Goal: Check status: Check status

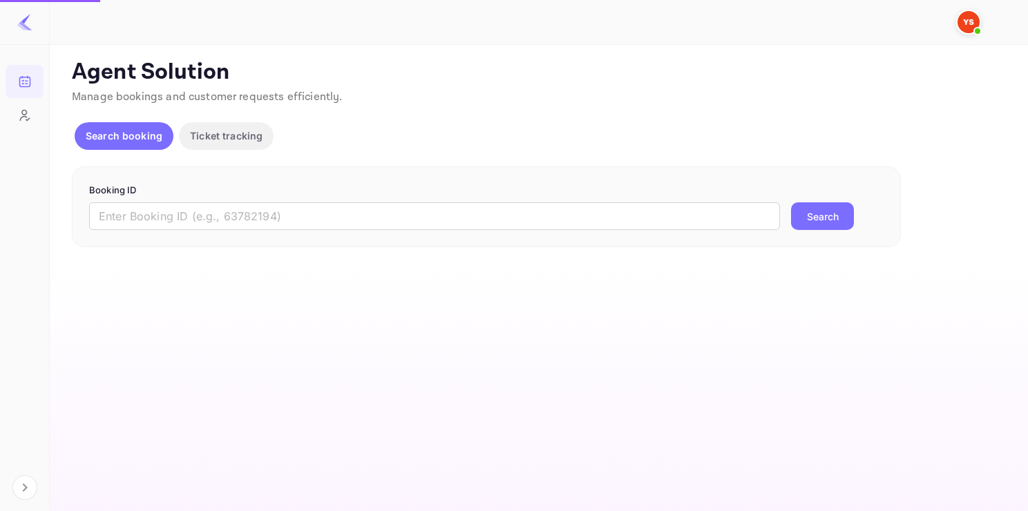
drag, startPoint x: 205, startPoint y: 242, endPoint x: 215, endPoint y: 234, distance: 12.7
click at [215, 234] on div "Booking ID ​ Search" at bounding box center [486, 208] width 829 height 82
click at [218, 230] on div "Booking ID ​ Search" at bounding box center [486, 208] width 829 height 82
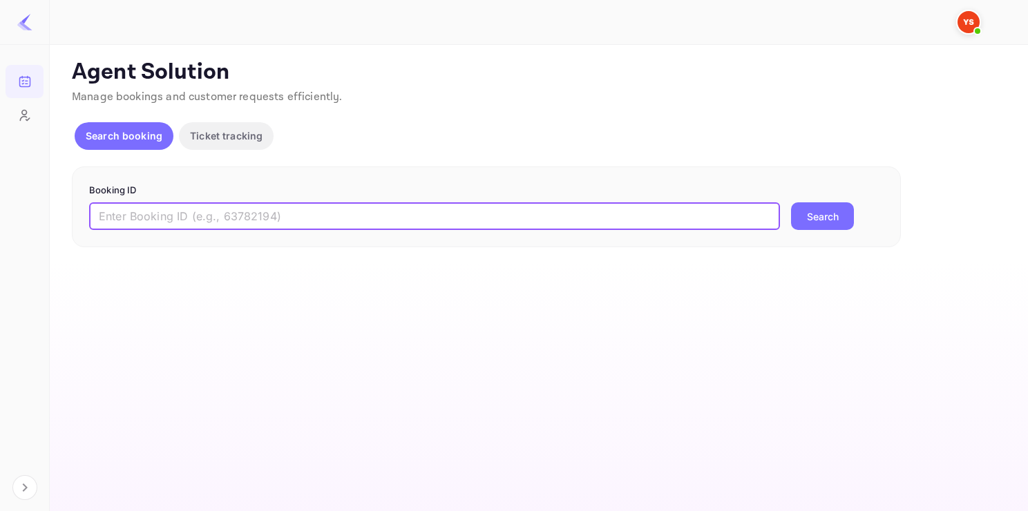
paste input "9771724"
click at [228, 219] on input "9771724" at bounding box center [434, 216] width 691 height 28
type input "9771724"
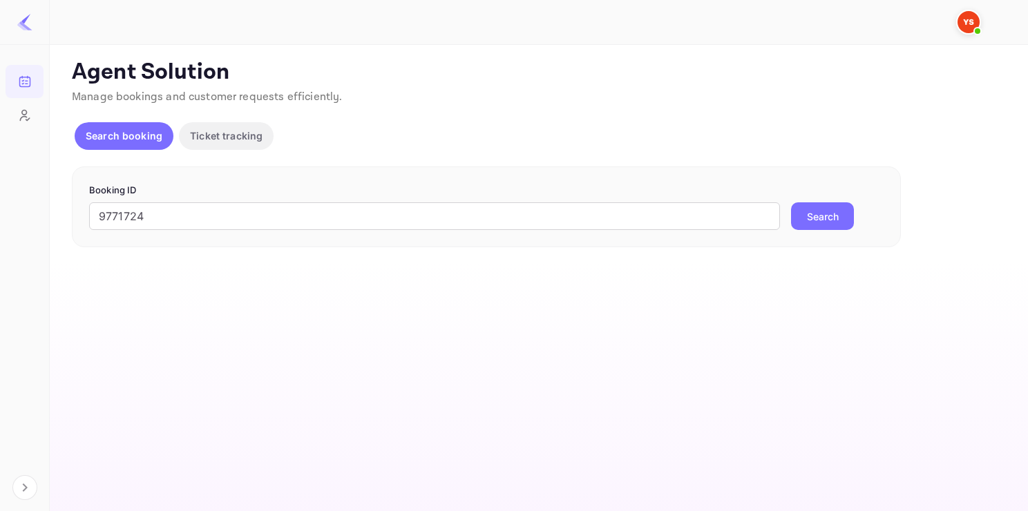
click at [833, 208] on button "Search" at bounding box center [822, 216] width 63 height 28
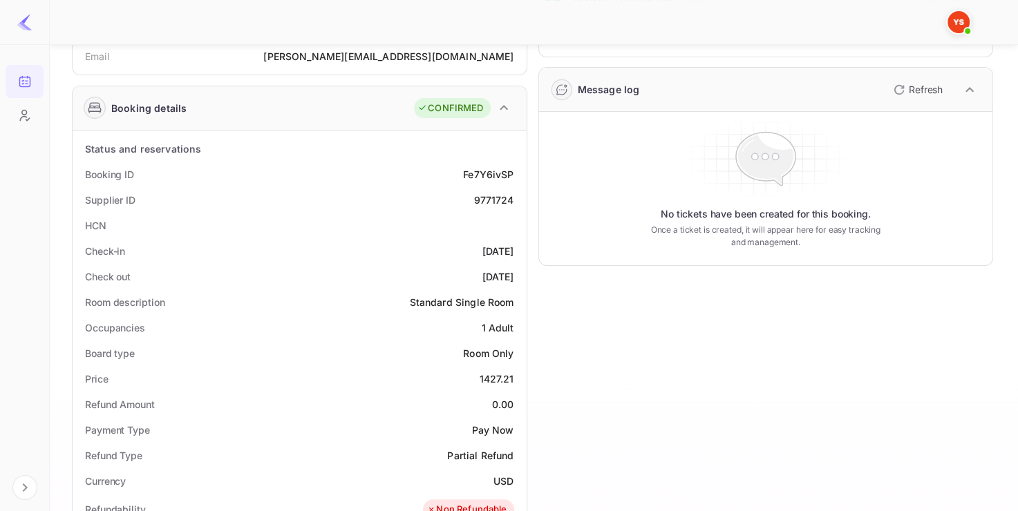
scroll to position [182, 0]
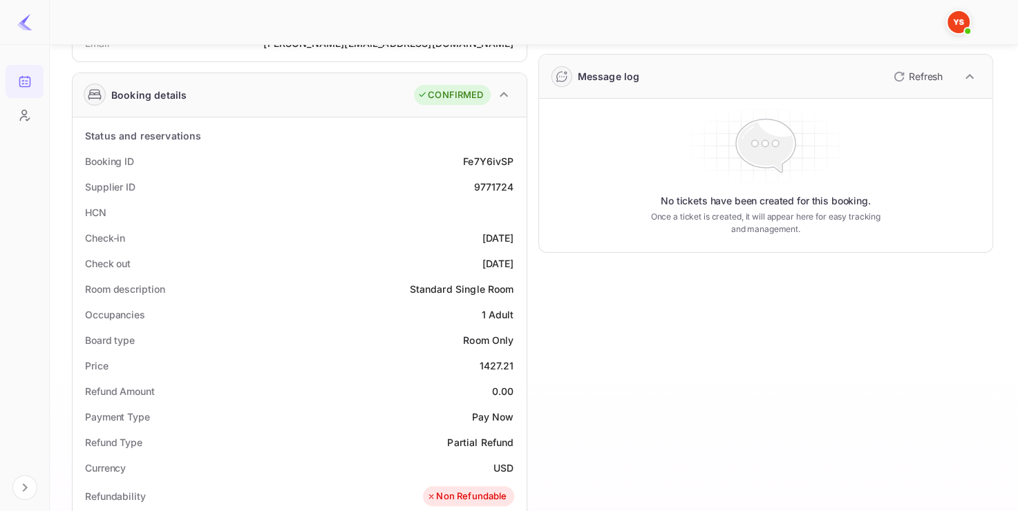
click at [485, 185] on div "9771724" at bounding box center [493, 187] width 40 height 15
copy div "9771724"
click at [485, 185] on div "9771724" at bounding box center [493, 187] width 40 height 15
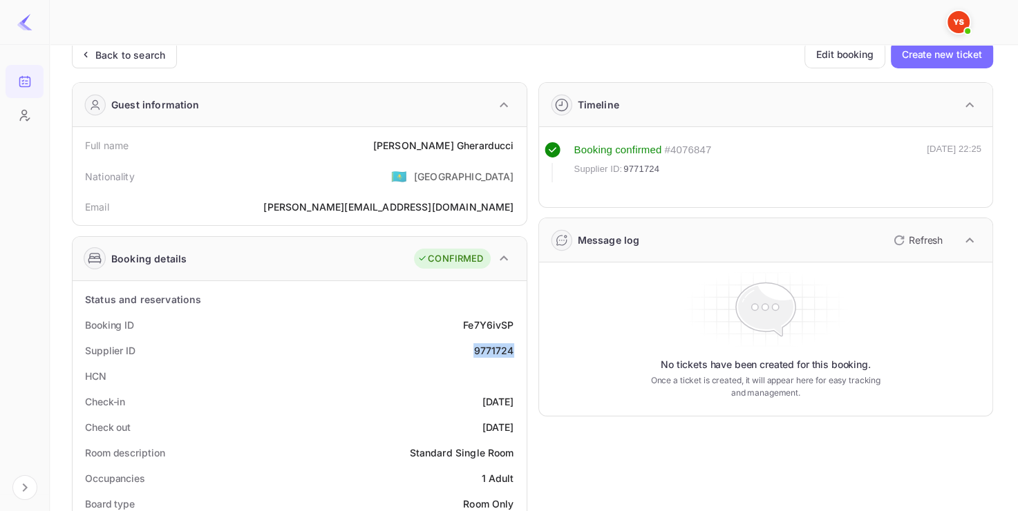
scroll to position [0, 0]
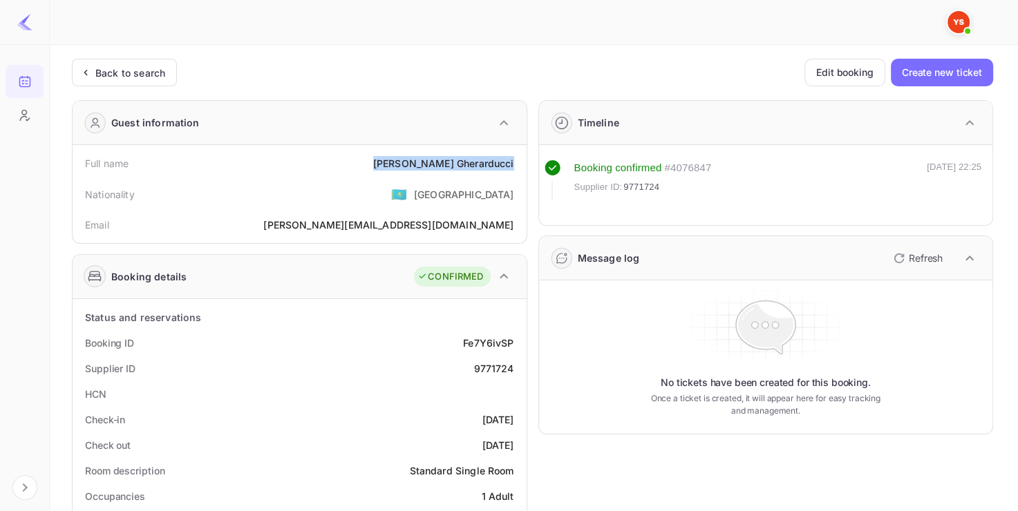
drag, startPoint x: 405, startPoint y: 162, endPoint x: 520, endPoint y: 165, distance: 115.4
click at [520, 165] on div "Full name [PERSON_NAME] Nationality 🇰🇿 [DEMOGRAPHIC_DATA] Email [PERSON_NAME][E…" at bounding box center [300, 194] width 454 height 98
copy div "[PERSON_NAME]"
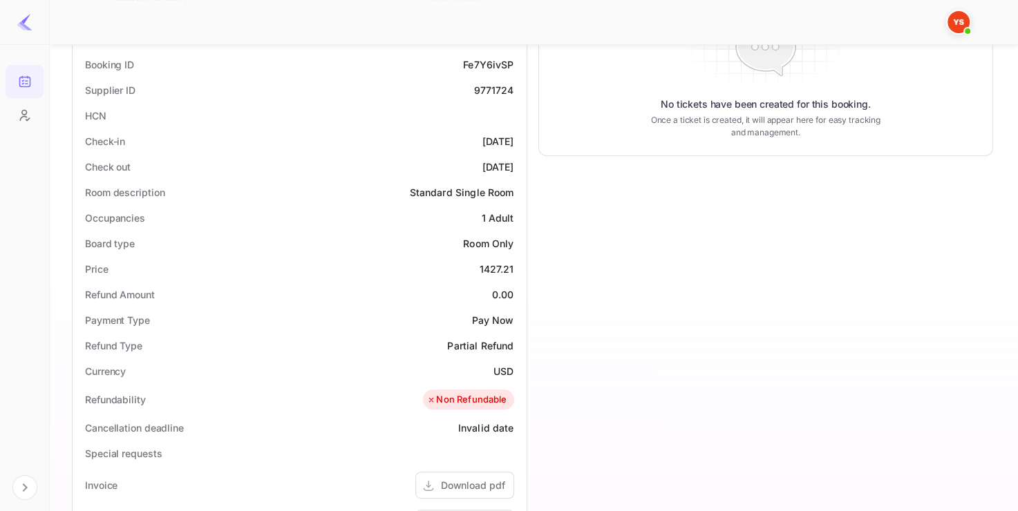
scroll to position [279, 0]
drag, startPoint x: 473, startPoint y: 267, endPoint x: 520, endPoint y: 264, distance: 46.4
click at [520, 264] on div "Price 1427.21" at bounding box center [299, 269] width 443 height 26
copy div "1427.21"
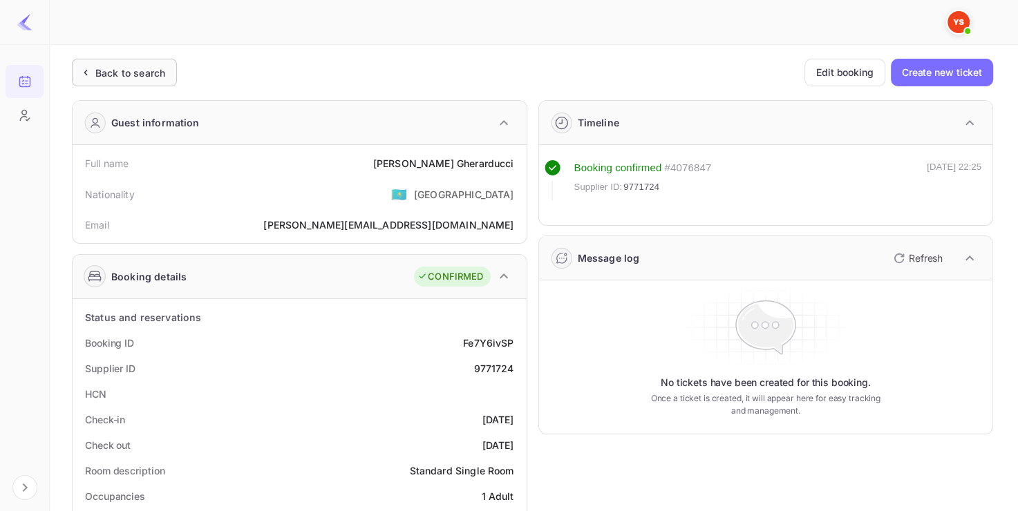
click at [126, 79] on div "Back to search" at bounding box center [130, 73] width 70 height 15
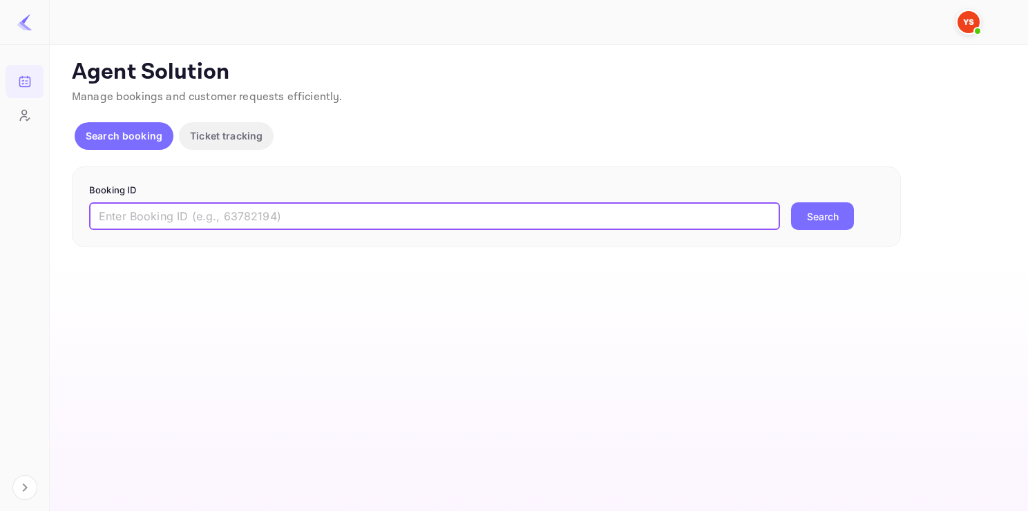
click at [171, 218] on input "text" at bounding box center [434, 216] width 691 height 28
paste input "9643532"
type input "9643532"
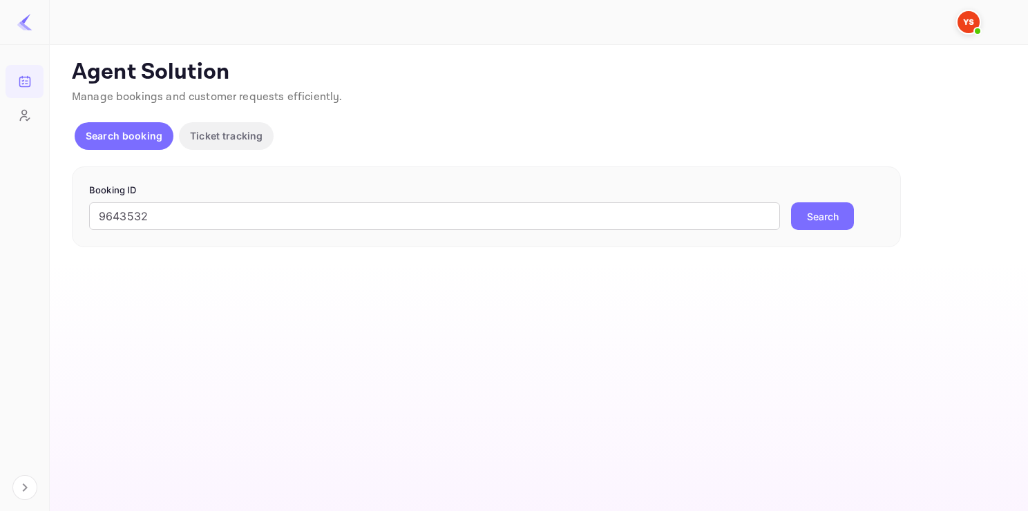
click at [818, 223] on button "Search" at bounding box center [822, 216] width 63 height 28
